Goal: Find specific page/section: Find specific page/section

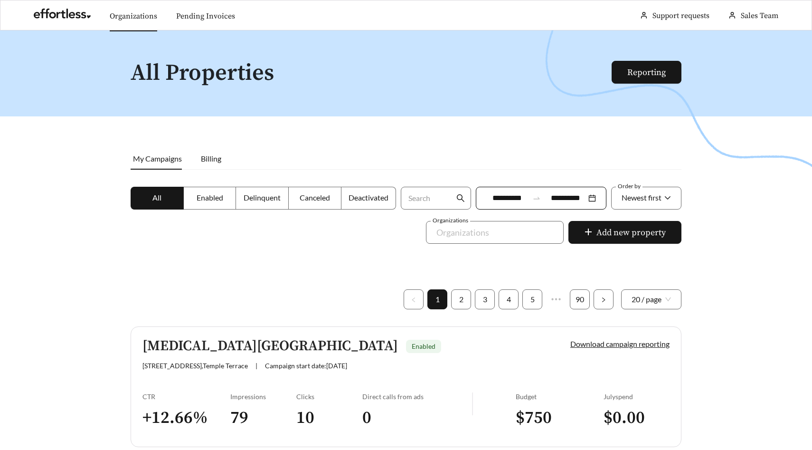
click at [139, 13] on link "Organizations" at bounding box center [134, 16] width 48 height 10
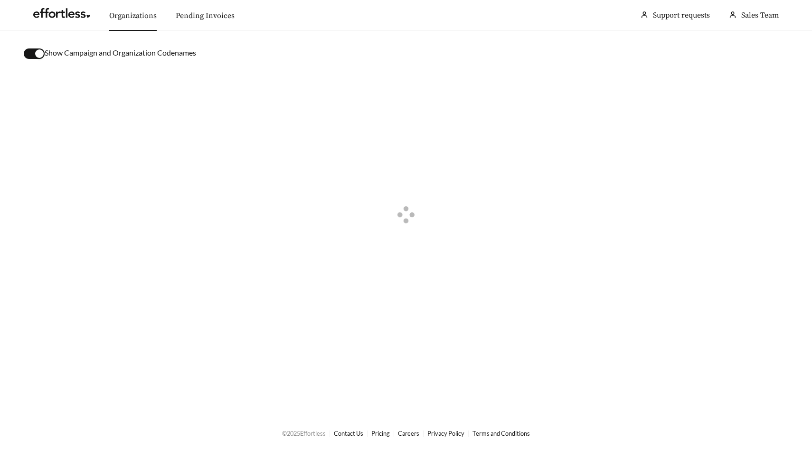
click at [33, 56] on button "button" at bounding box center [34, 53] width 21 height 10
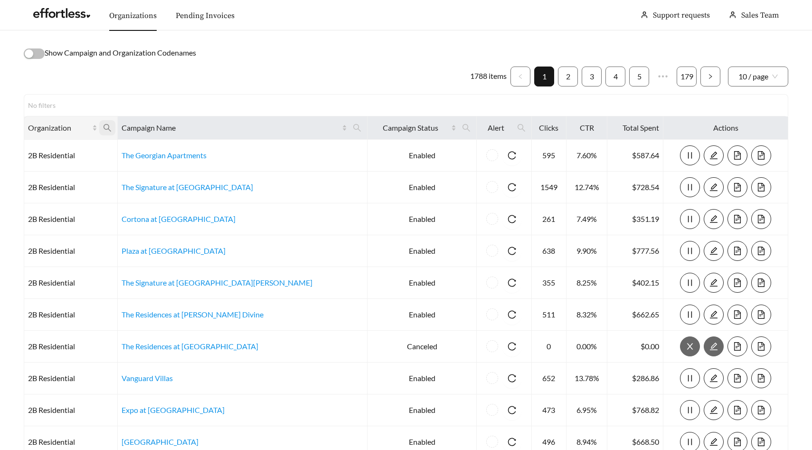
click at [112, 127] on icon "search" at bounding box center [107, 128] width 9 height 9
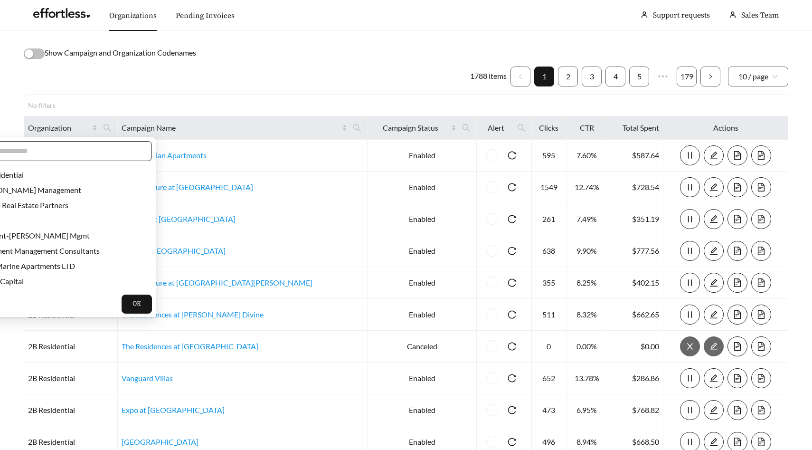
click at [101, 143] on span at bounding box center [55, 151] width 193 height 20
click at [97, 152] on input "text" at bounding box center [60, 150] width 163 height 11
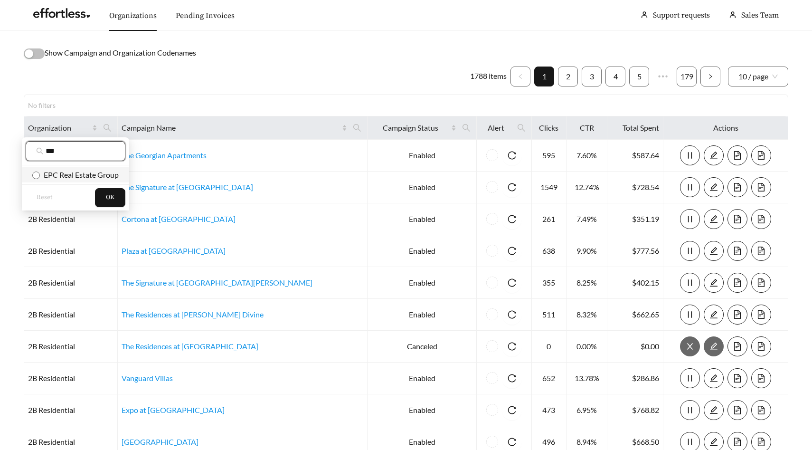
type input "***"
click at [95, 178] on span "EPC Real Estate Group" at bounding box center [79, 174] width 79 height 9
click at [107, 194] on span "OK" at bounding box center [110, 198] width 9 height 10
